Goal: Complete application form

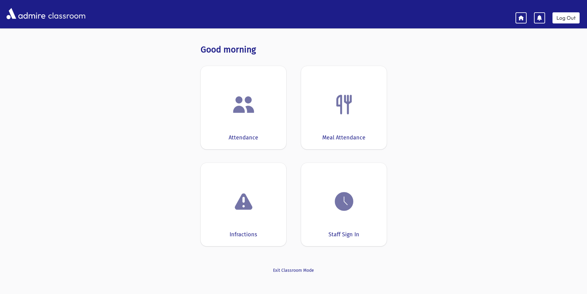
click at [252, 112] on img at bounding box center [243, 104] width 23 height 23
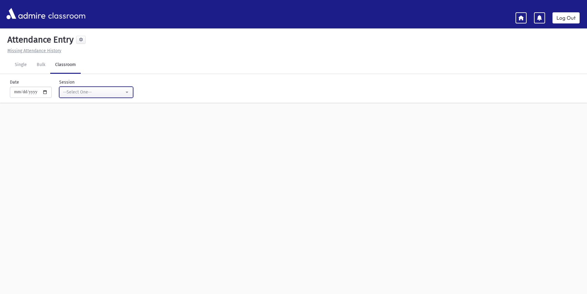
click at [98, 91] on div "--Select One--" at bounding box center [93, 92] width 61 height 6
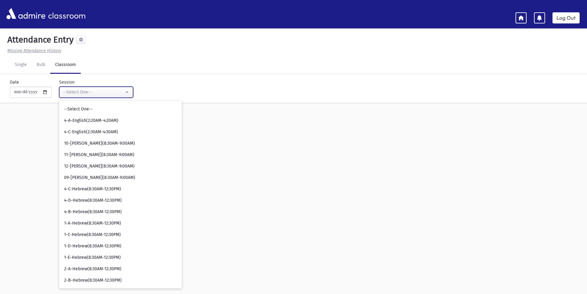
click at [98, 91] on div "--Select One--" at bounding box center [93, 92] width 61 height 6
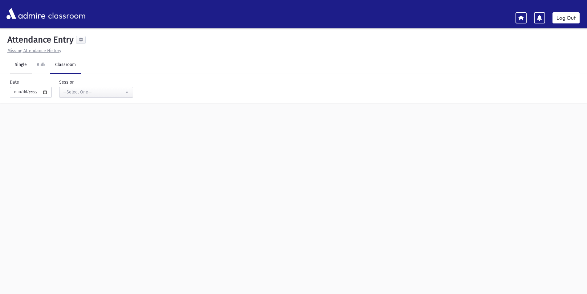
click at [16, 66] on link "Single" at bounding box center [21, 64] width 22 height 17
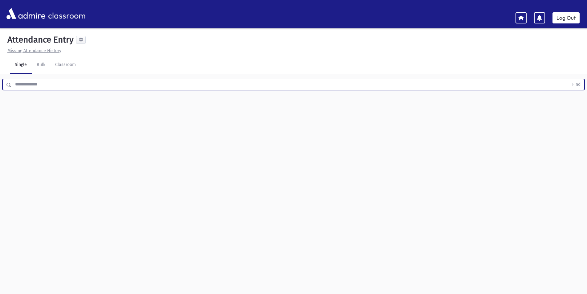
click at [91, 87] on input "text" at bounding box center [290, 84] width 558 height 11
type input "*****"
click at [569, 79] on button "Find" at bounding box center [577, 84] width 16 height 10
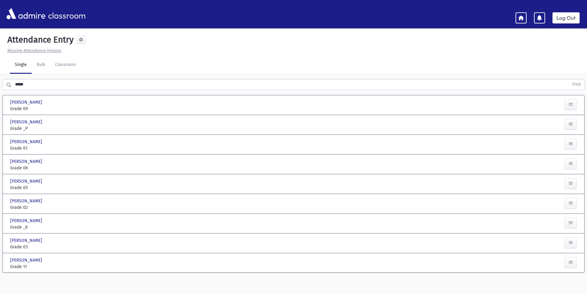
click at [578, 122] on div at bounding box center [556, 125] width 48 height 13
click at [574, 122] on button "button" at bounding box center [571, 124] width 12 height 11
